Goal: Communication & Community: Answer question/provide support

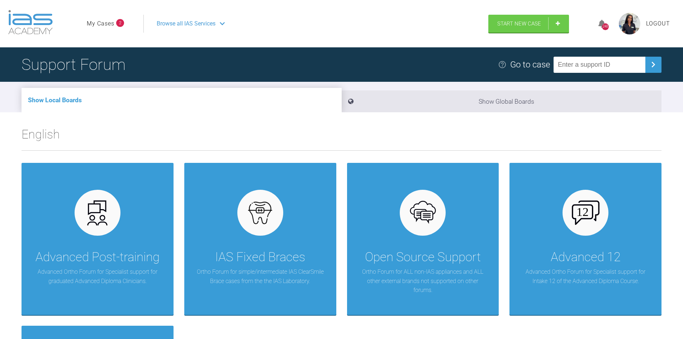
click at [115, 26] on li "My Cases 2" at bounding box center [105, 23] width 37 height 9
click at [104, 21] on link "My Cases" at bounding box center [101, 23] width 28 height 9
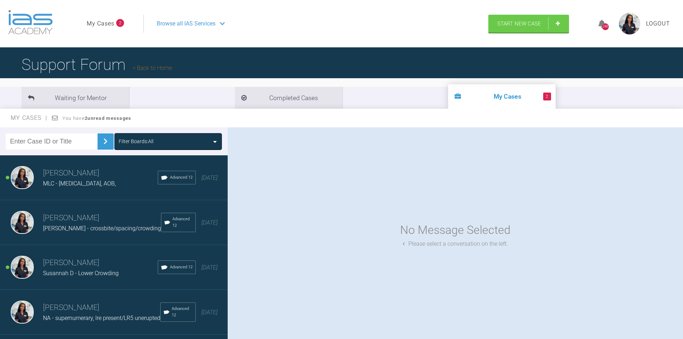
click at [79, 266] on h3 "[PERSON_NAME]" at bounding box center [100, 263] width 115 height 12
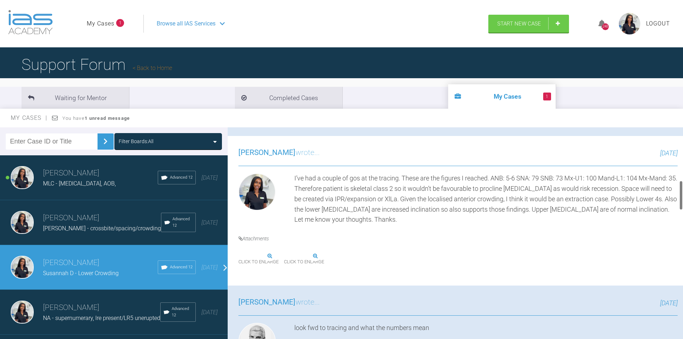
scroll to position [358, 0]
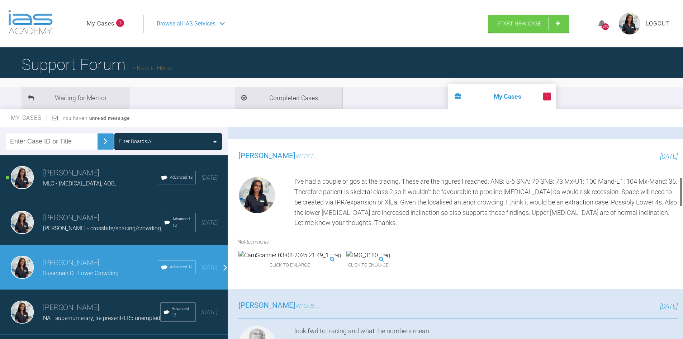
click at [279, 260] on img at bounding box center [289, 255] width 103 height 9
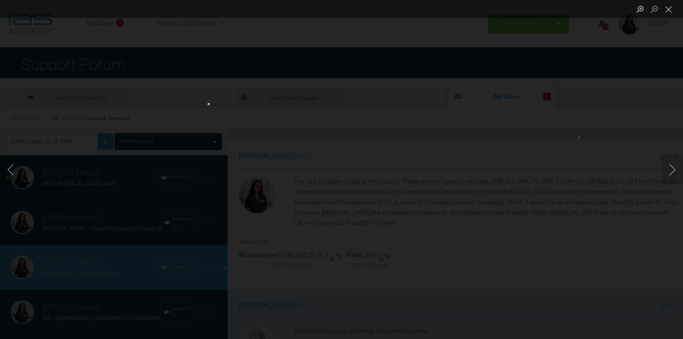
click at [485, 255] on div "Lightbox" at bounding box center [341, 169] width 683 height 339
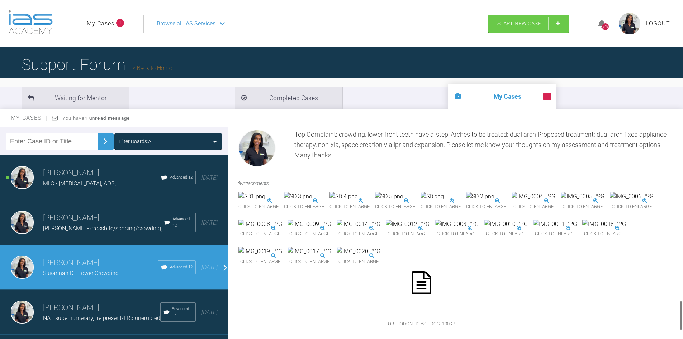
scroll to position [1255, 0]
click at [369, 219] on img at bounding box center [359, 223] width 44 height 9
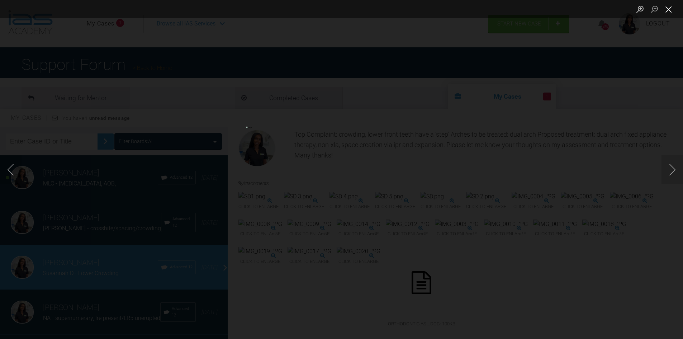
click at [672, 11] on button "Close lightbox" at bounding box center [668, 9] width 14 height 13
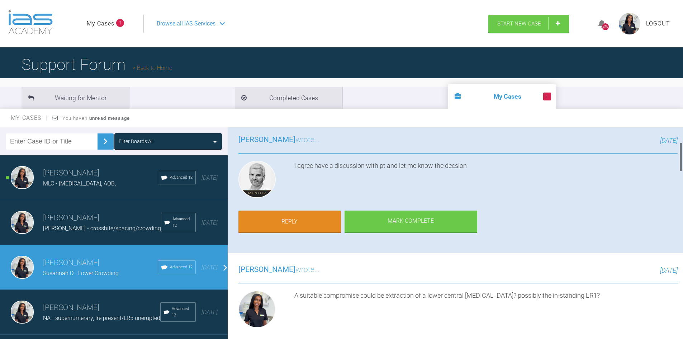
scroll to position [0, 0]
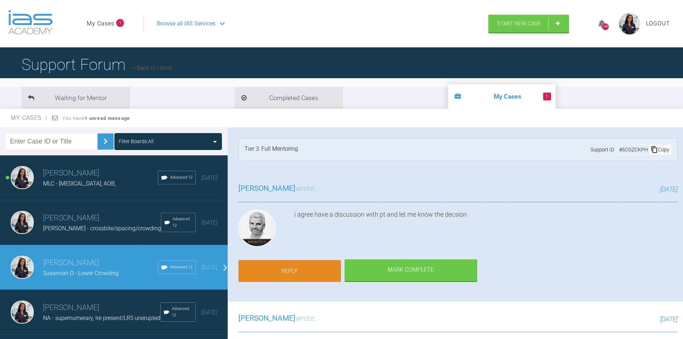
click at [285, 275] on link "Reply" at bounding box center [289, 271] width 103 height 22
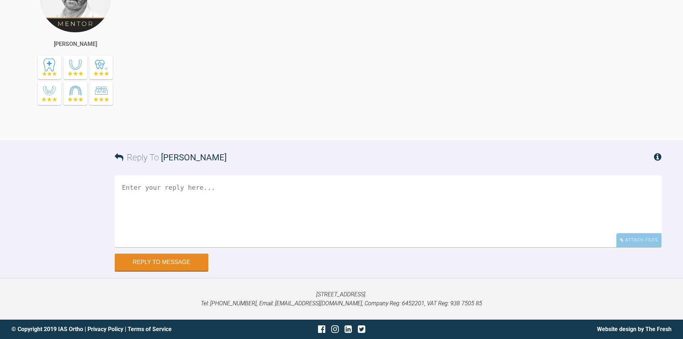
scroll to position [2176, 0]
click at [243, 213] on textarea at bounding box center [388, 211] width 547 height 72
type textarea "t"
type textarea "Y"
click at [332, 184] on textarea "Thank you. Just to confirm, we are accepting the space LL" at bounding box center [388, 211] width 547 height 72
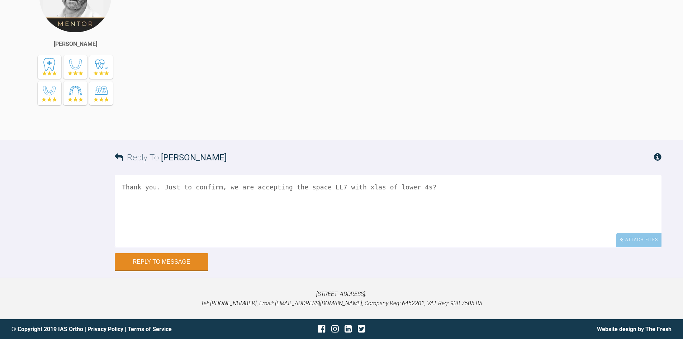
click at [318, 189] on textarea "Thank you. Just to confirm, we are accepting the space LL7 with xlas of lower 4…" at bounding box center [388, 211] width 547 height 72
click at [358, 202] on textarea "Thank you. Just to confirm, we are accepting the space of LL7 with xlas of lowe…" at bounding box center [388, 211] width 547 height 72
click at [447, 186] on textarea "Thank you. Just to confirm, we are accepting the space of LL7 with xlas of lowe…" at bounding box center [388, 211] width 547 height 72
type textarea "Thank you. Just to confirm, we are accepting the space of LL7 with xlas of lowe…"
click at [171, 262] on button "Reply to Message" at bounding box center [162, 262] width 94 height 17
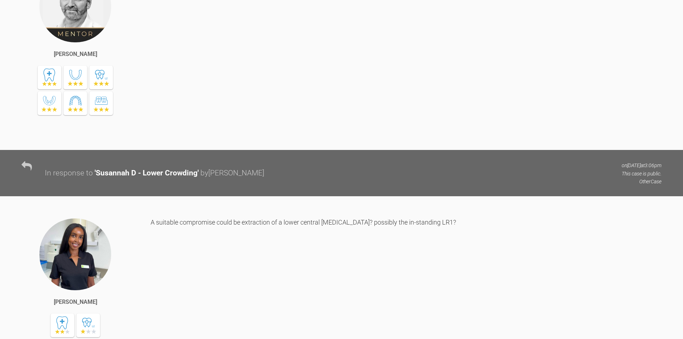
scroll to position [1394, 0]
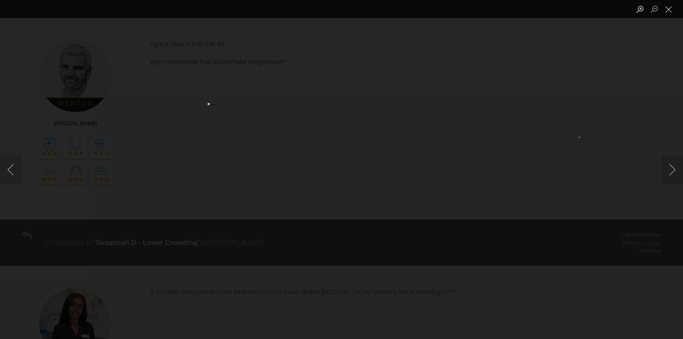
click at [519, 257] on div "Lightbox" at bounding box center [341, 169] width 683 height 339
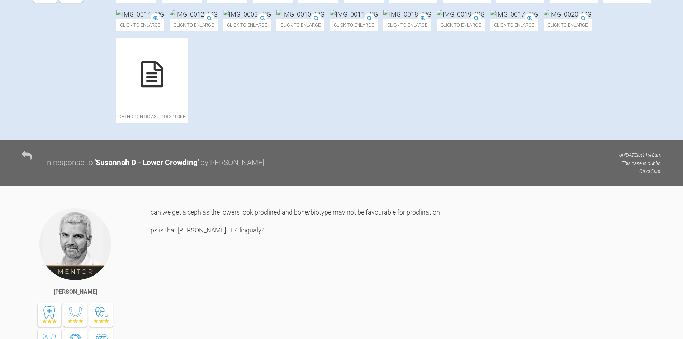
scroll to position [287, 0]
click at [163, 87] on icon at bounding box center [152, 74] width 22 height 26
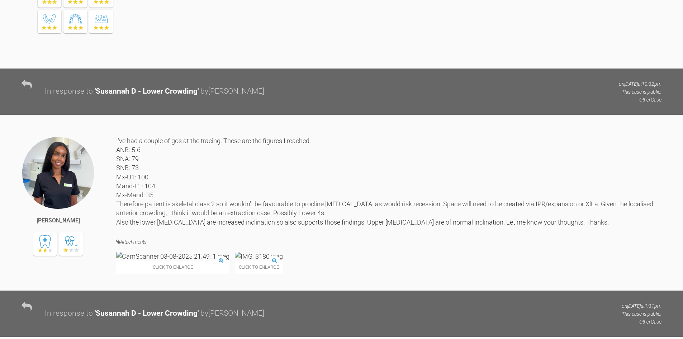
scroll to position [1219, 0]
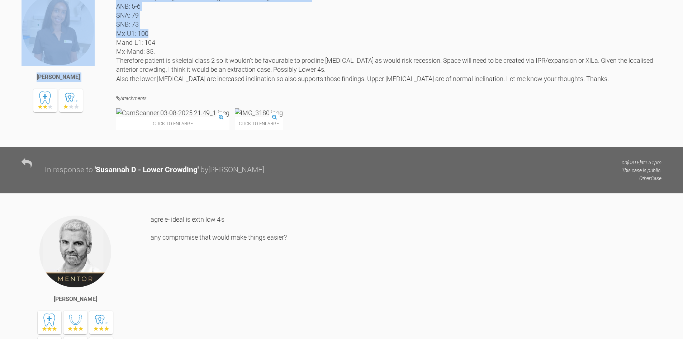
drag, startPoint x: 115, startPoint y: 137, endPoint x: 267, endPoint y: 171, distance: 155.1
click at [267, 147] on div "[PERSON_NAME] I’ve had a couple of gos at the tracing. These are the figures I …" at bounding box center [341, 70] width 683 height 154
click at [275, 83] on div "I’ve had a couple of gos at the tracing. These are the figures I reached. ANB: …" at bounding box center [388, 38] width 545 height 90
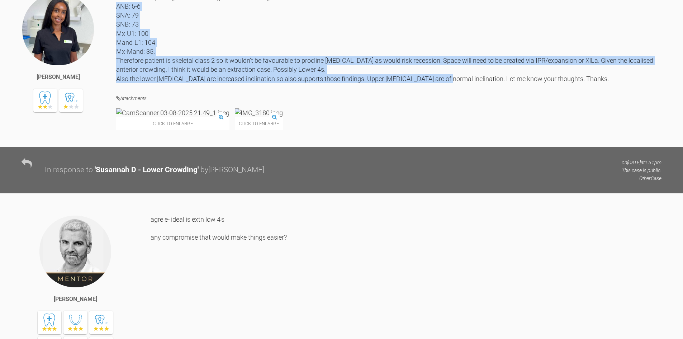
drag, startPoint x: 118, startPoint y: 149, endPoint x: 453, endPoint y: 219, distance: 342.1
click at [453, 83] on div "I’ve had a couple of gos at the tracing. These are the figures I reached. ANB: …" at bounding box center [388, 38] width 545 height 90
copy div "ANB: 5-6 SNA: 79 SNB: 73 Mx-U1: 100 Mand-L1: 104 Mx-Mand: 35. Therefore patient…"
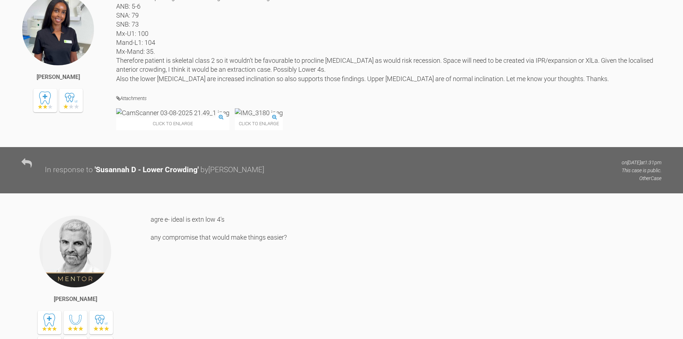
click at [346, 137] on div "Click to enlarge Click to enlarge" at bounding box center [388, 122] width 545 height 29
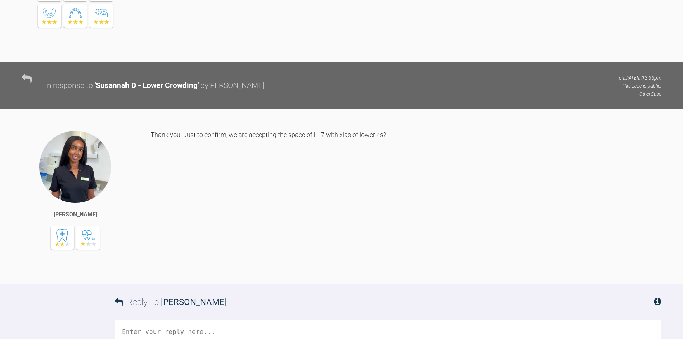
scroll to position [2043, 0]
